Goal: Navigation & Orientation: Find specific page/section

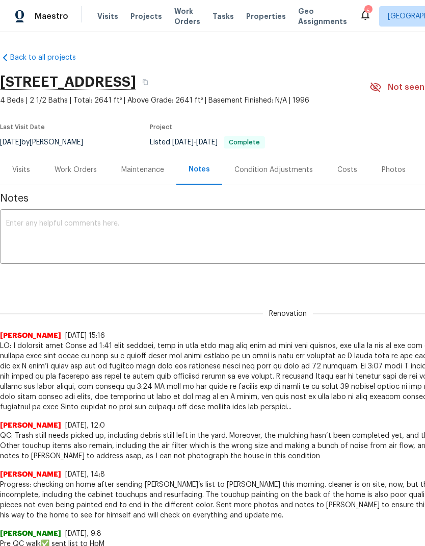
click at [77, 168] on div "Work Orders" at bounding box center [76, 170] width 42 height 10
